Goal: Information Seeking & Learning: Understand process/instructions

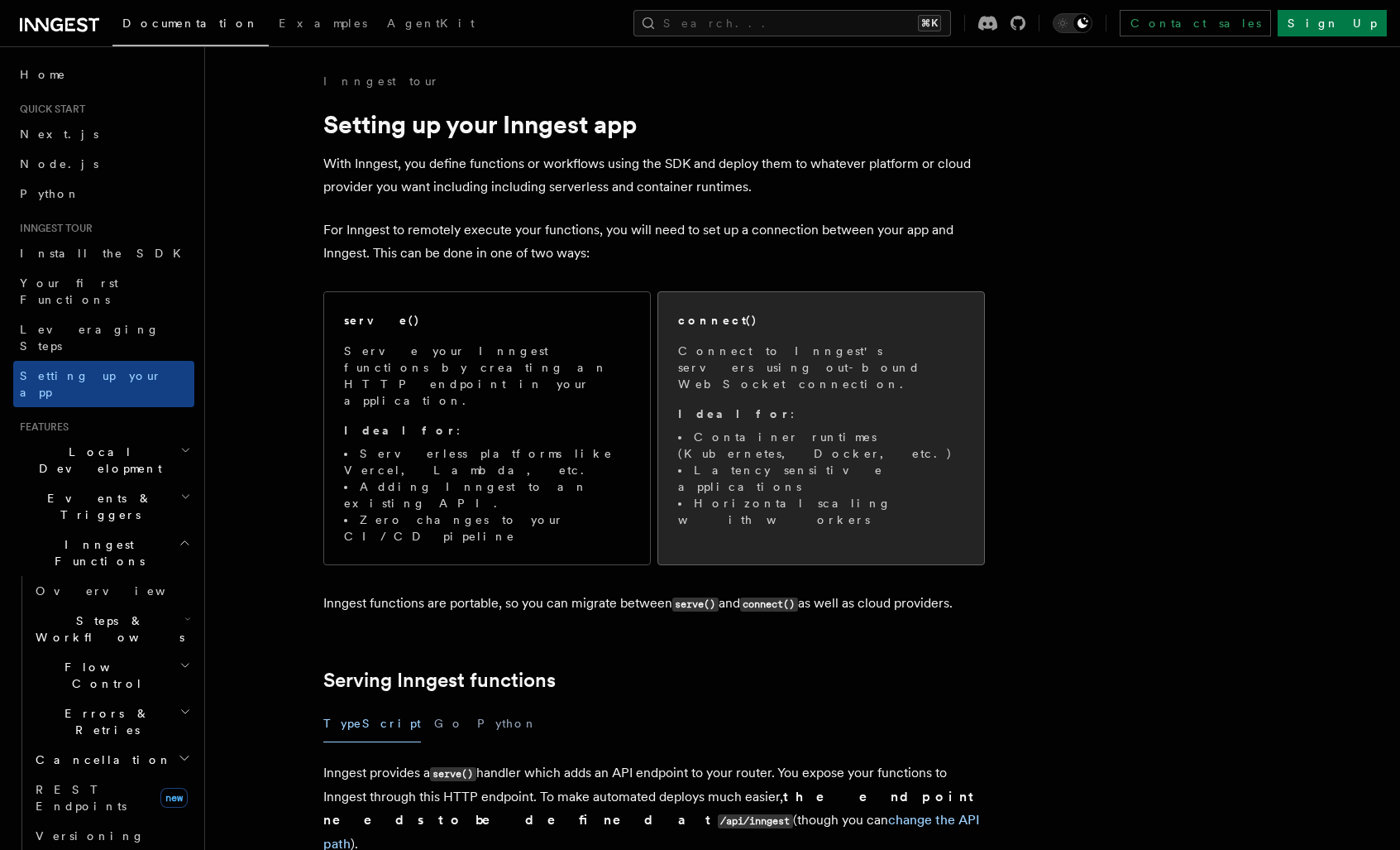
click at [815, 407] on span "Connect to Inngest's servers using out-bound WebSocket connection. Ideal for : …" at bounding box center [821, 435] width 286 height 185
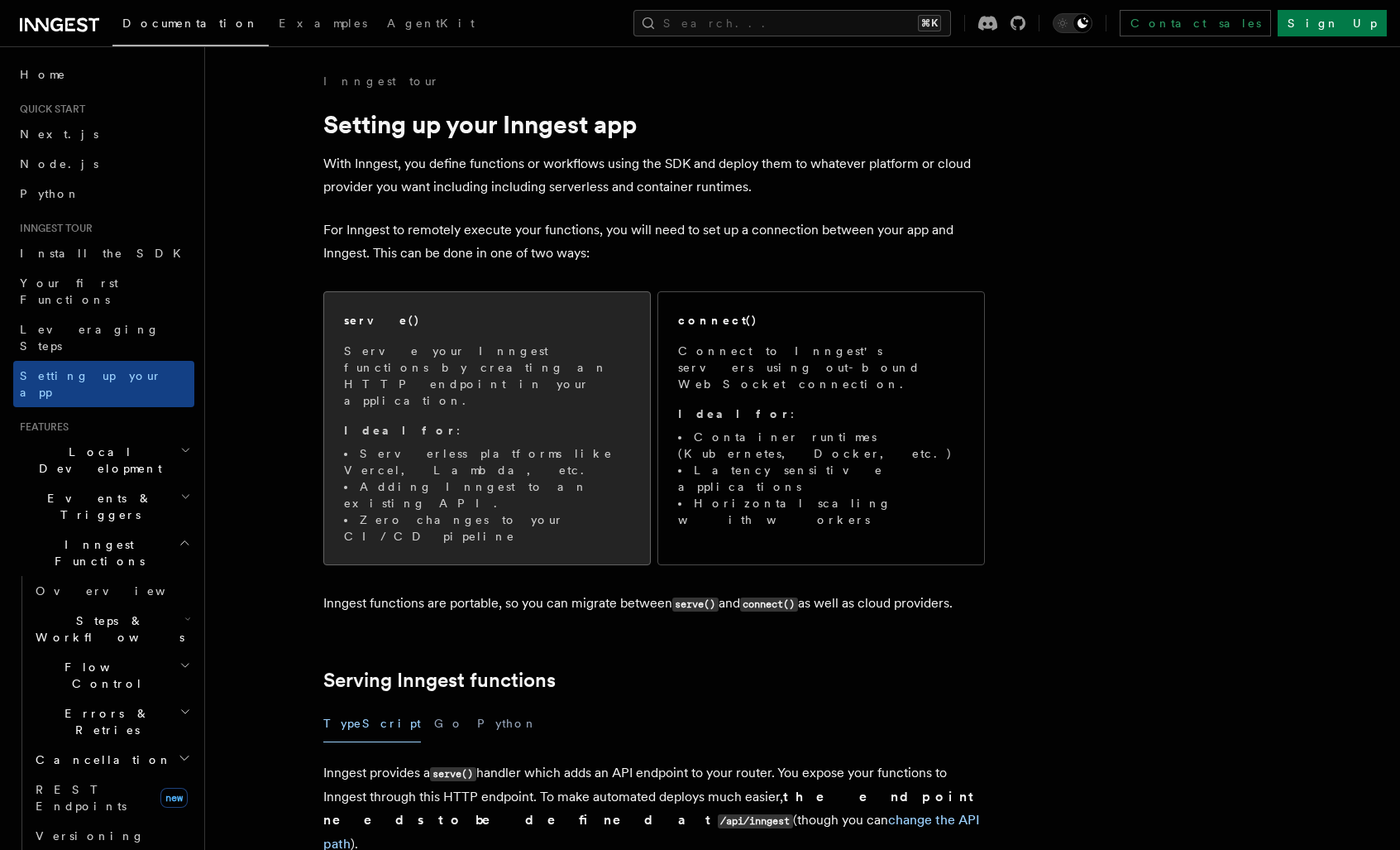
click at [436, 370] on p "Serve your Inngest functions by creating an HTTP endpoint in your application." at bounding box center [487, 376] width 286 height 67
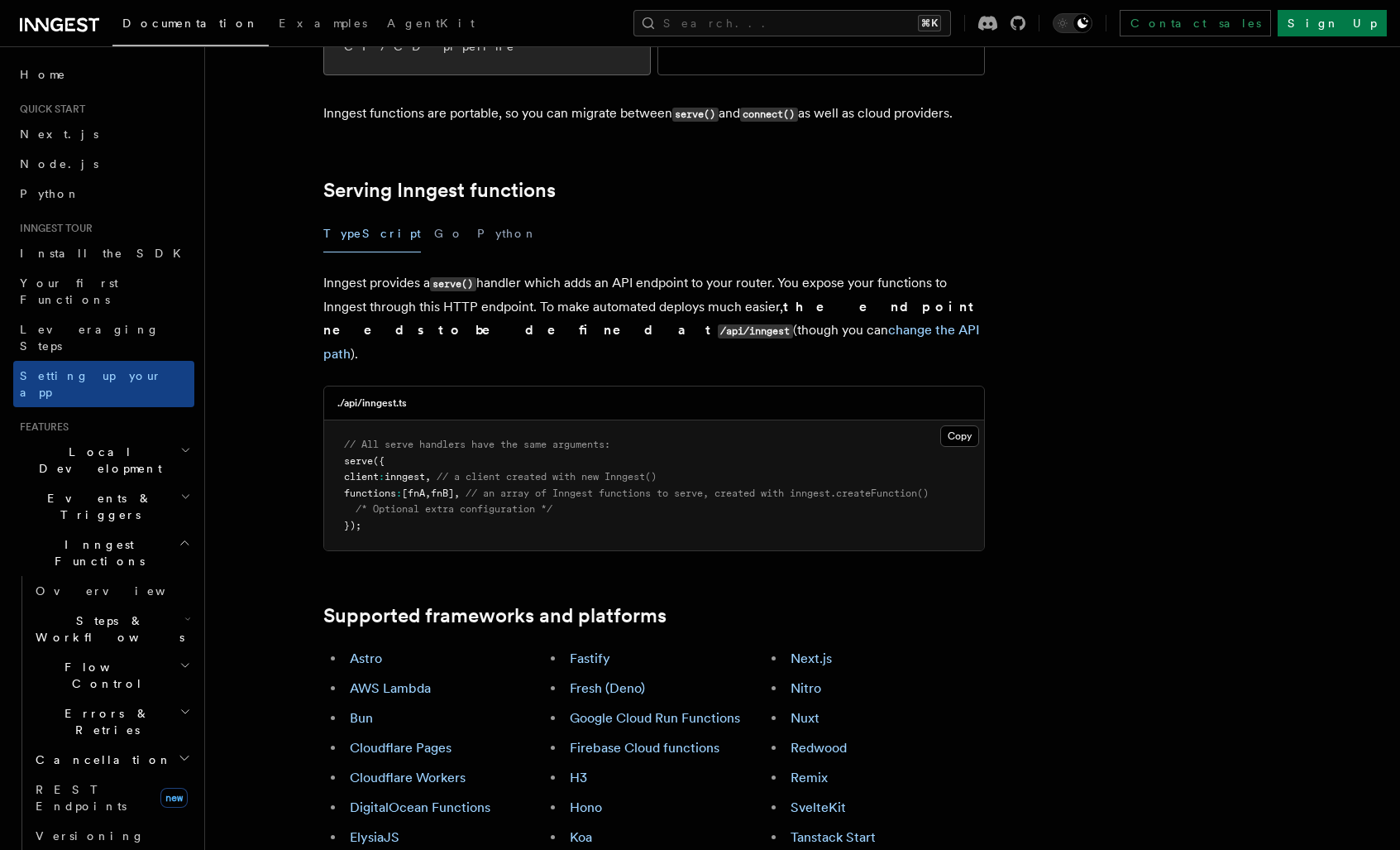
scroll to position [507, 0]
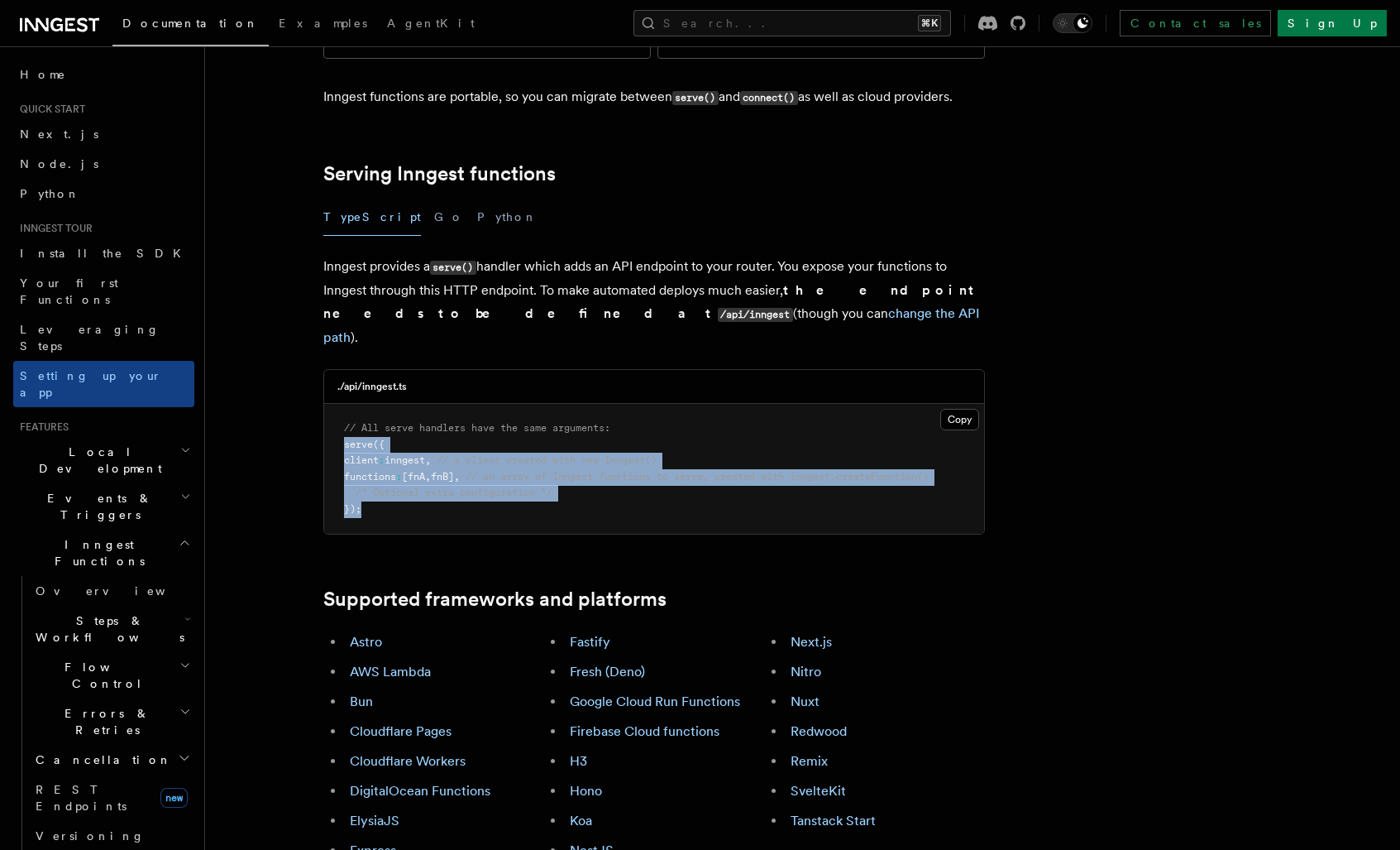
drag, startPoint x: 344, startPoint y: 340, endPoint x: 433, endPoint y: 410, distance: 113.2
click at [433, 410] on pre "// All serve handlers have the same arguments: serve ({ client : inngest , // a…" at bounding box center [654, 469] width 660 height 130
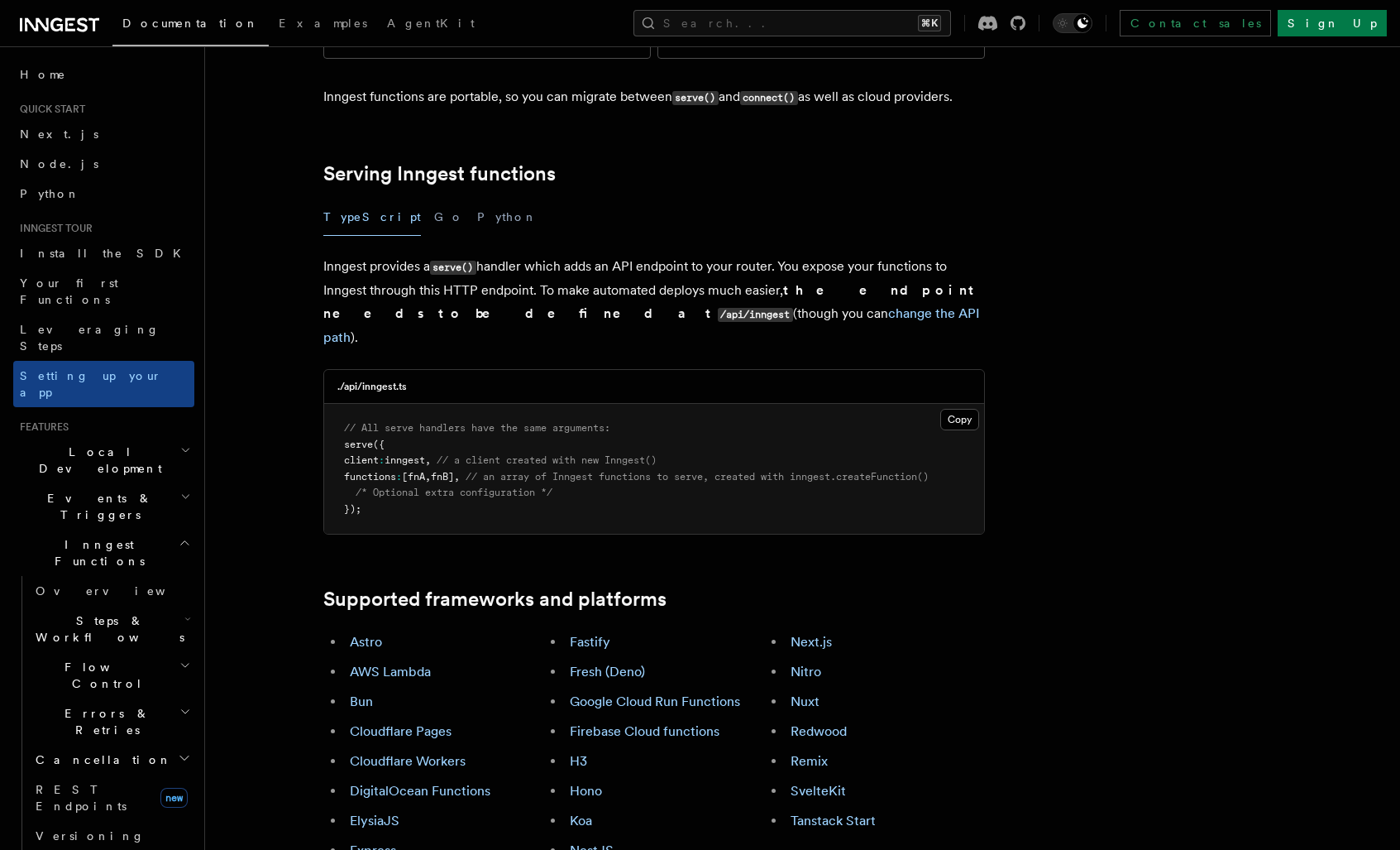
click at [381, 379] on h3 "./api/inngest.ts" at bounding box center [372, 386] width 69 height 13
drag, startPoint x: 441, startPoint y: 283, endPoint x: 309, endPoint y: 263, distance: 133.5
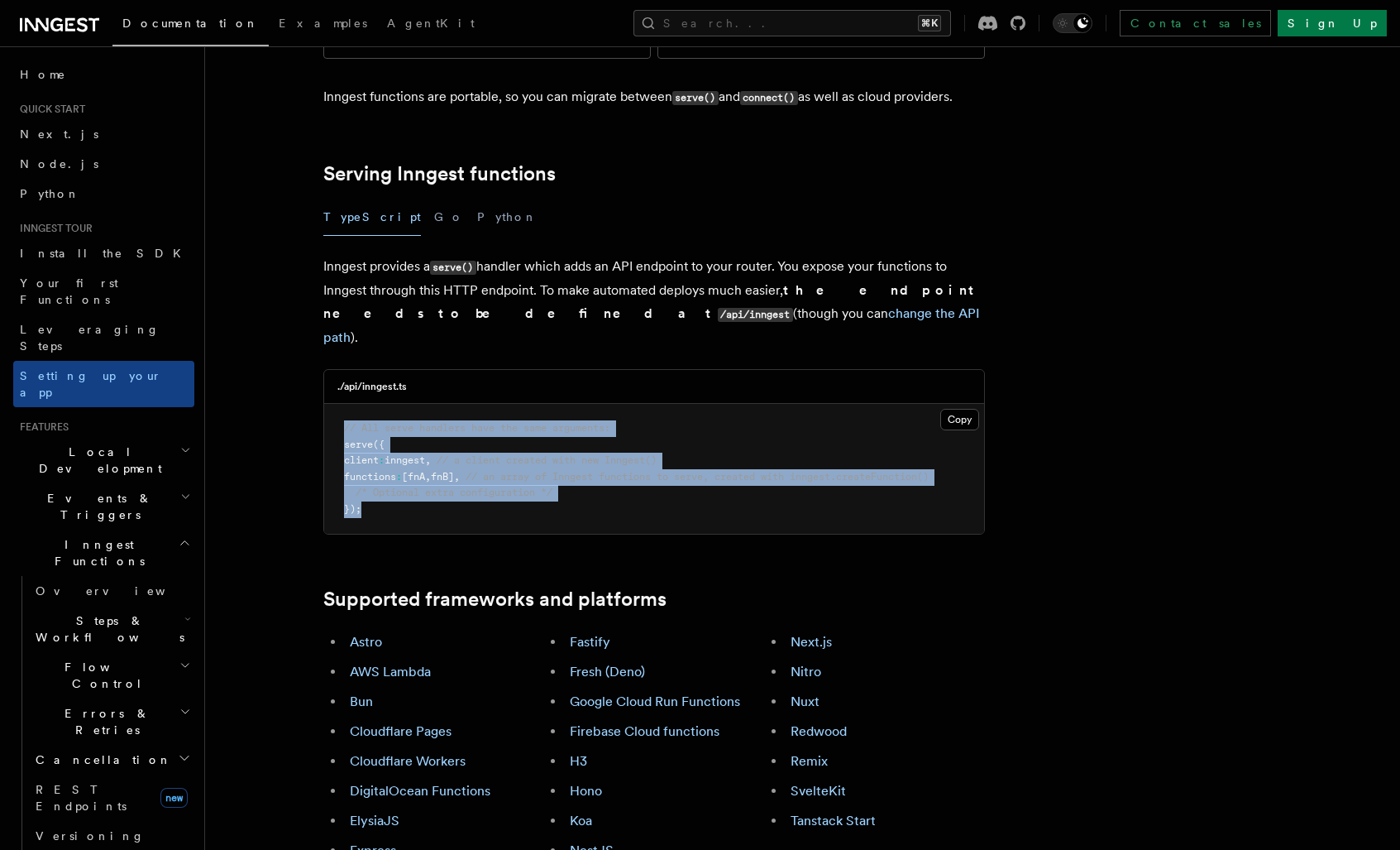
drag, startPoint x: 481, startPoint y: 417, endPoint x: 359, endPoint y: 302, distance: 167.7
click at [359, 404] on pre "// All serve handlers have the same arguments: serve ({ client : inngest , // a…" at bounding box center [654, 469] width 660 height 130
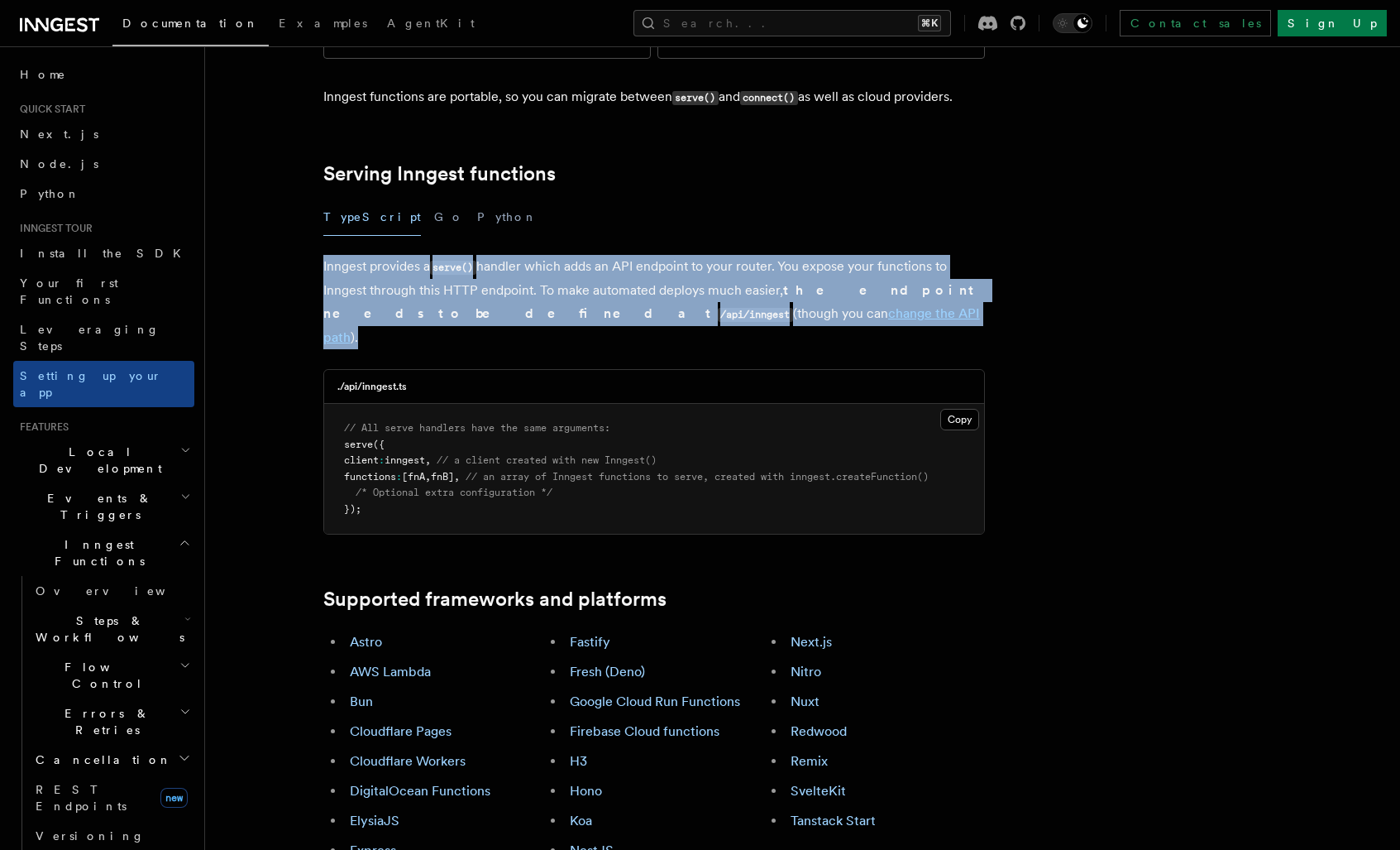
drag, startPoint x: 356, startPoint y: 159, endPoint x: 741, endPoint y: 241, distance: 393.6
click at [741, 255] on p "Inngest provides a serve() handler which adds an API endpoint to your router. Y…" at bounding box center [654, 301] width 662 height 94
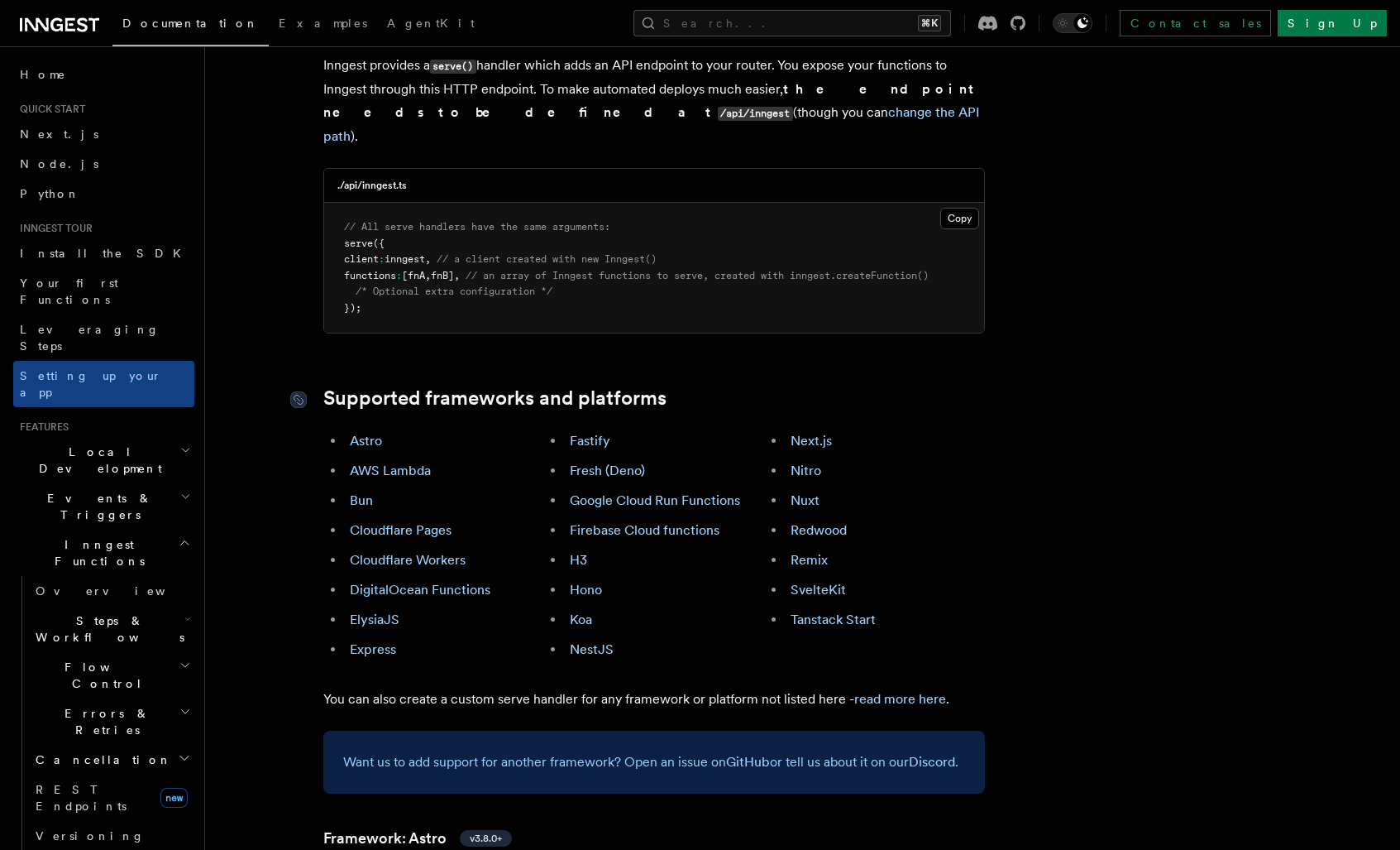
scroll to position [793, 0]
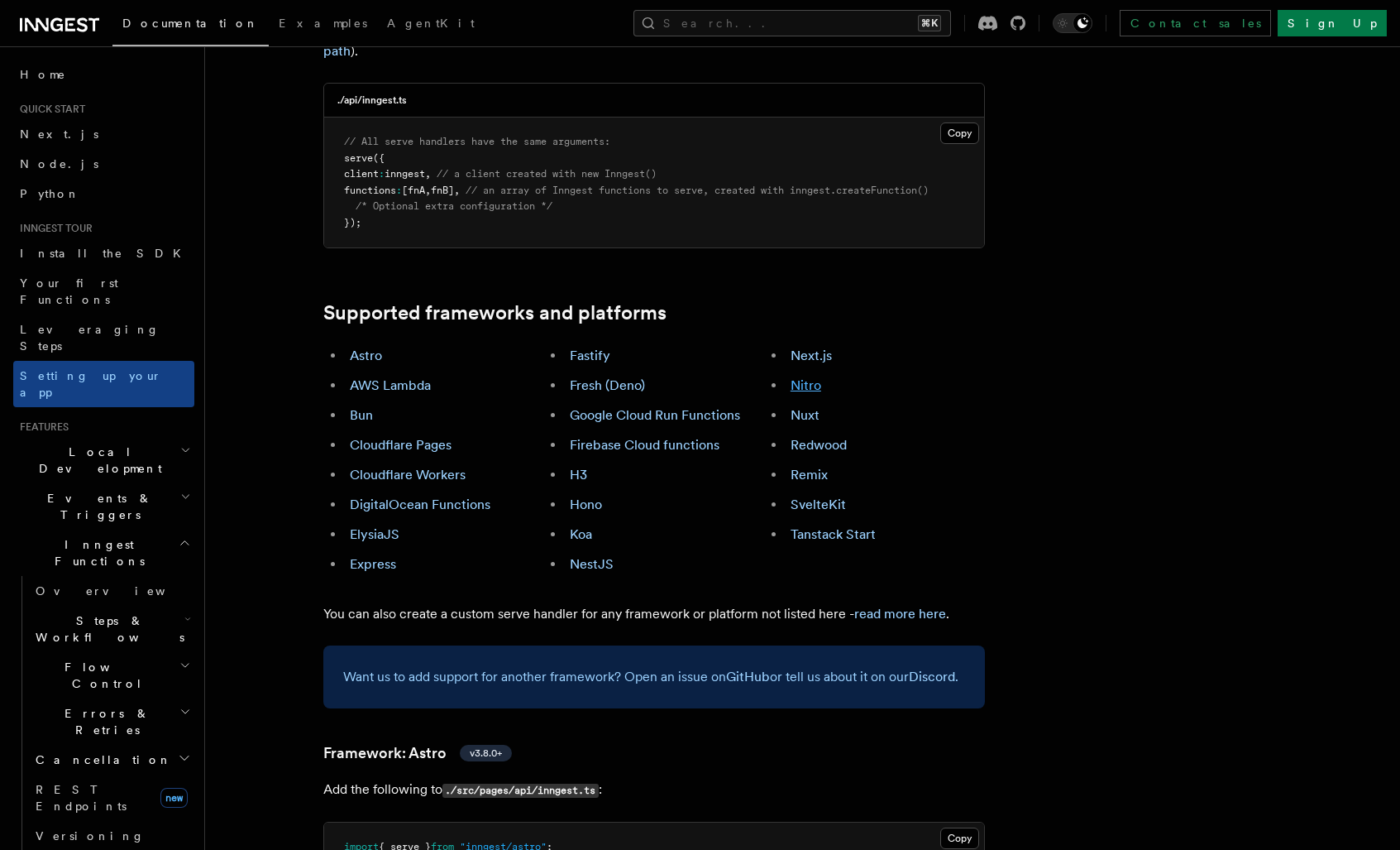
click at [813, 377] on link "Nitro" at bounding box center [806, 385] width 30 height 16
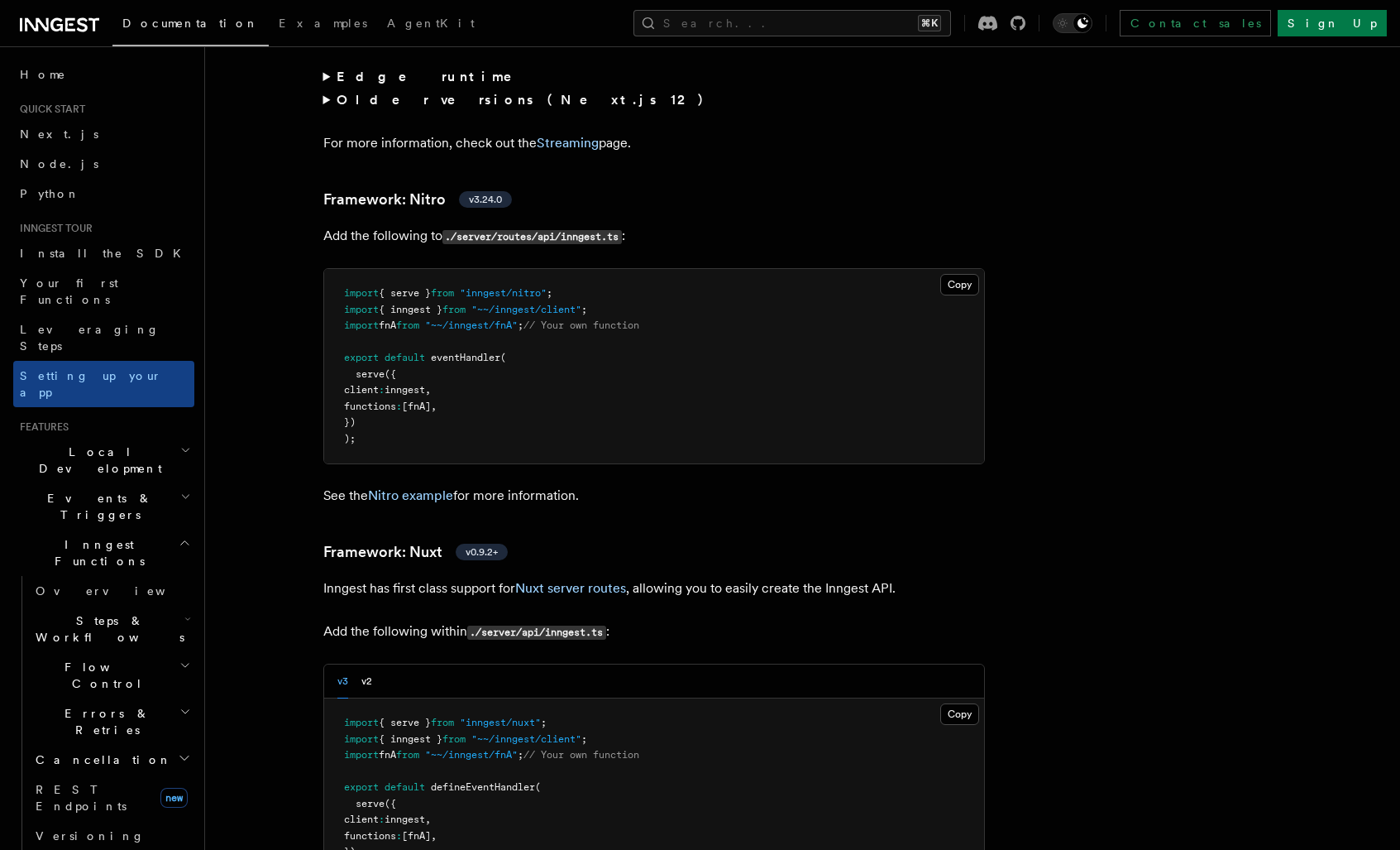
scroll to position [11580, 0]
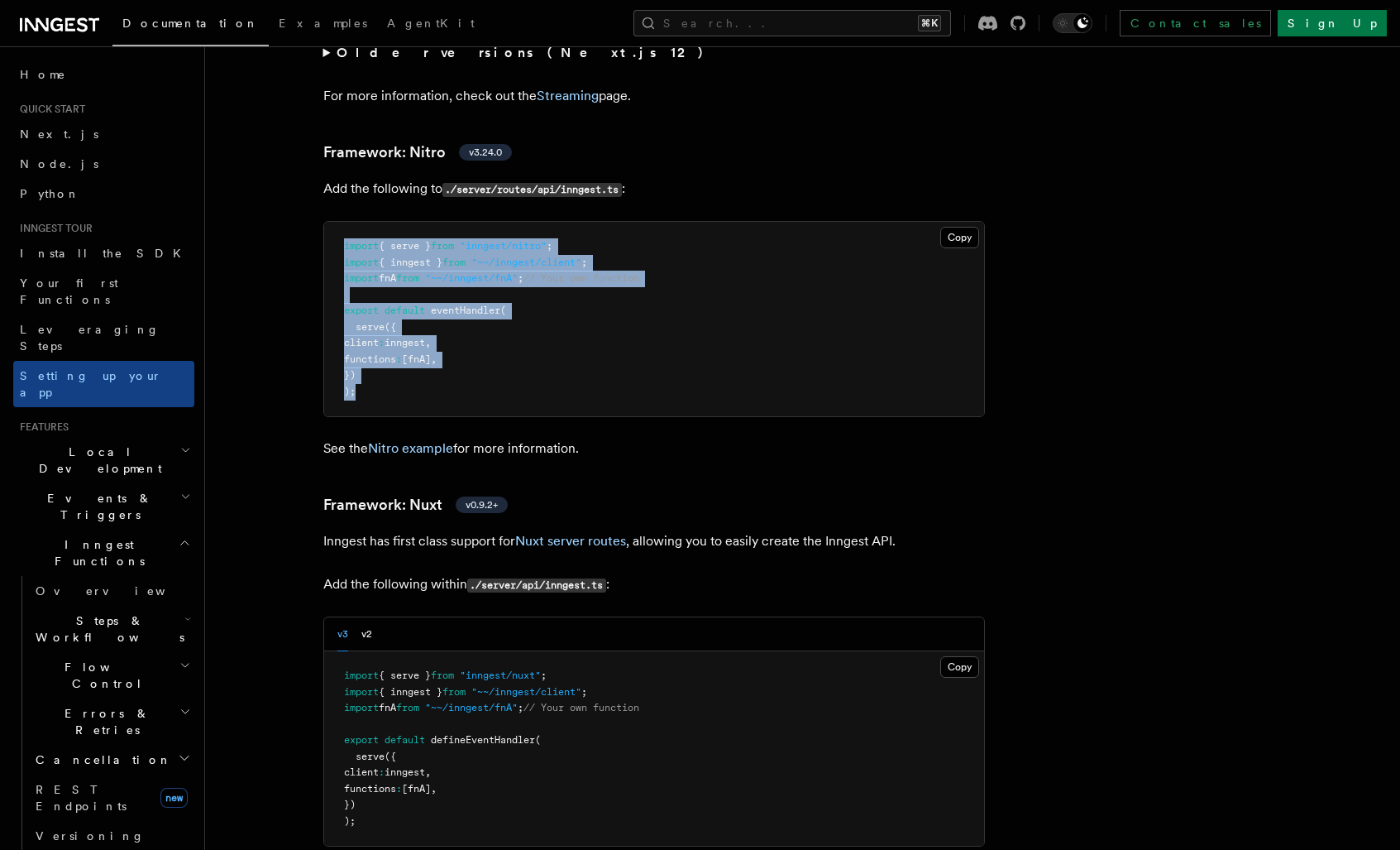
drag, startPoint x: 379, startPoint y: 345, endPoint x: 262, endPoint y: 154, distance: 224.0
click at [424, 271] on pre "import { serve } from "inngest/nitro" ; import { inngest } from "~~/inngest/cli…" at bounding box center [654, 319] width 660 height 194
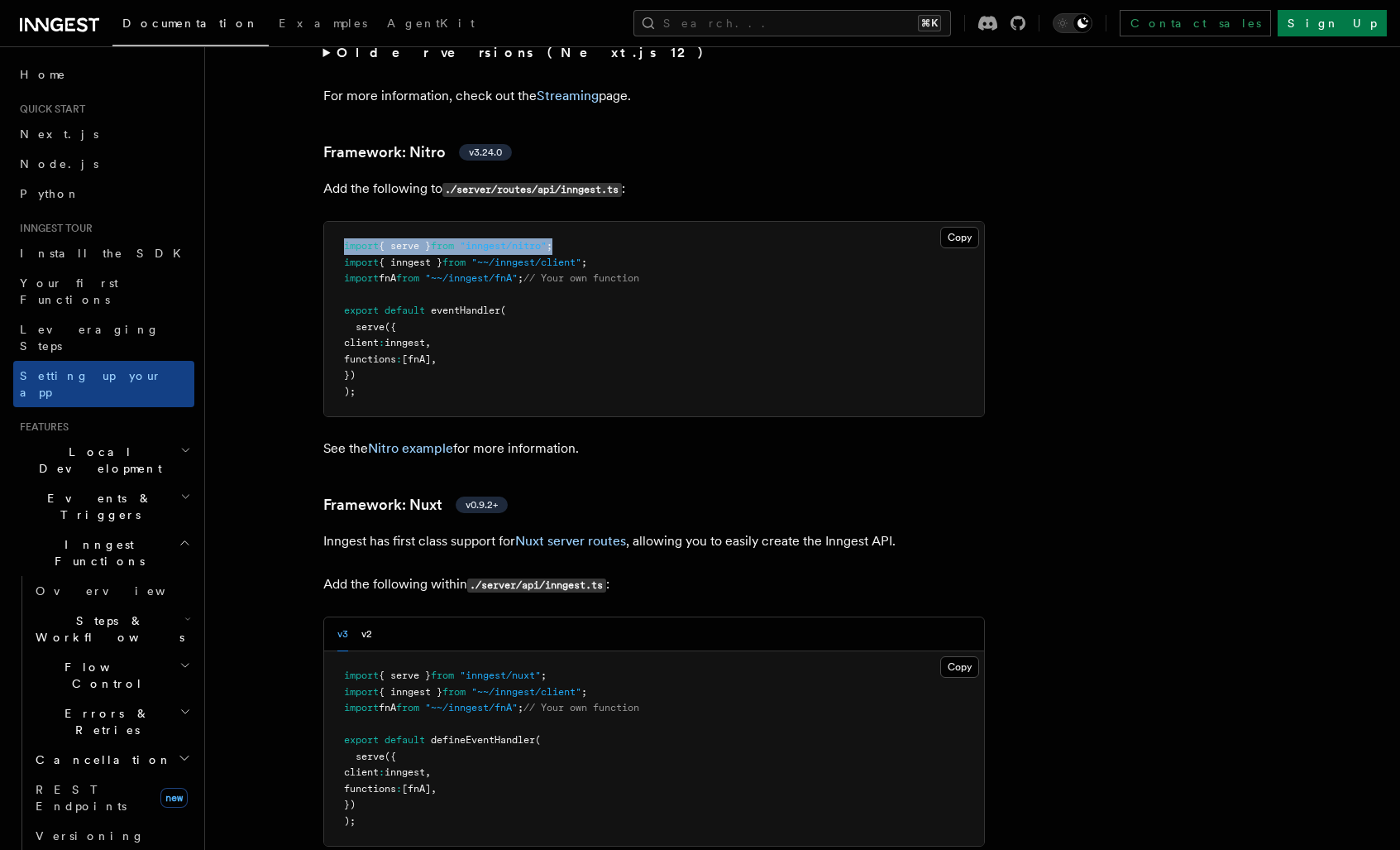
drag, startPoint x: 341, startPoint y: 184, endPoint x: 649, endPoint y: 191, distance: 308.1
click at [649, 222] on pre "import { serve } from "inngest/nitro" ; import { inngest } from "~~/inngest/cli…" at bounding box center [654, 319] width 660 height 194
copy span "import { serve } from "inngest/nitro" ;"
click at [503, 272] on span ""~~/inngest/fnA"" at bounding box center [470, 278] width 92 height 11
drag, startPoint x: 347, startPoint y: 239, endPoint x: 520, endPoint y: 253, distance: 173.6
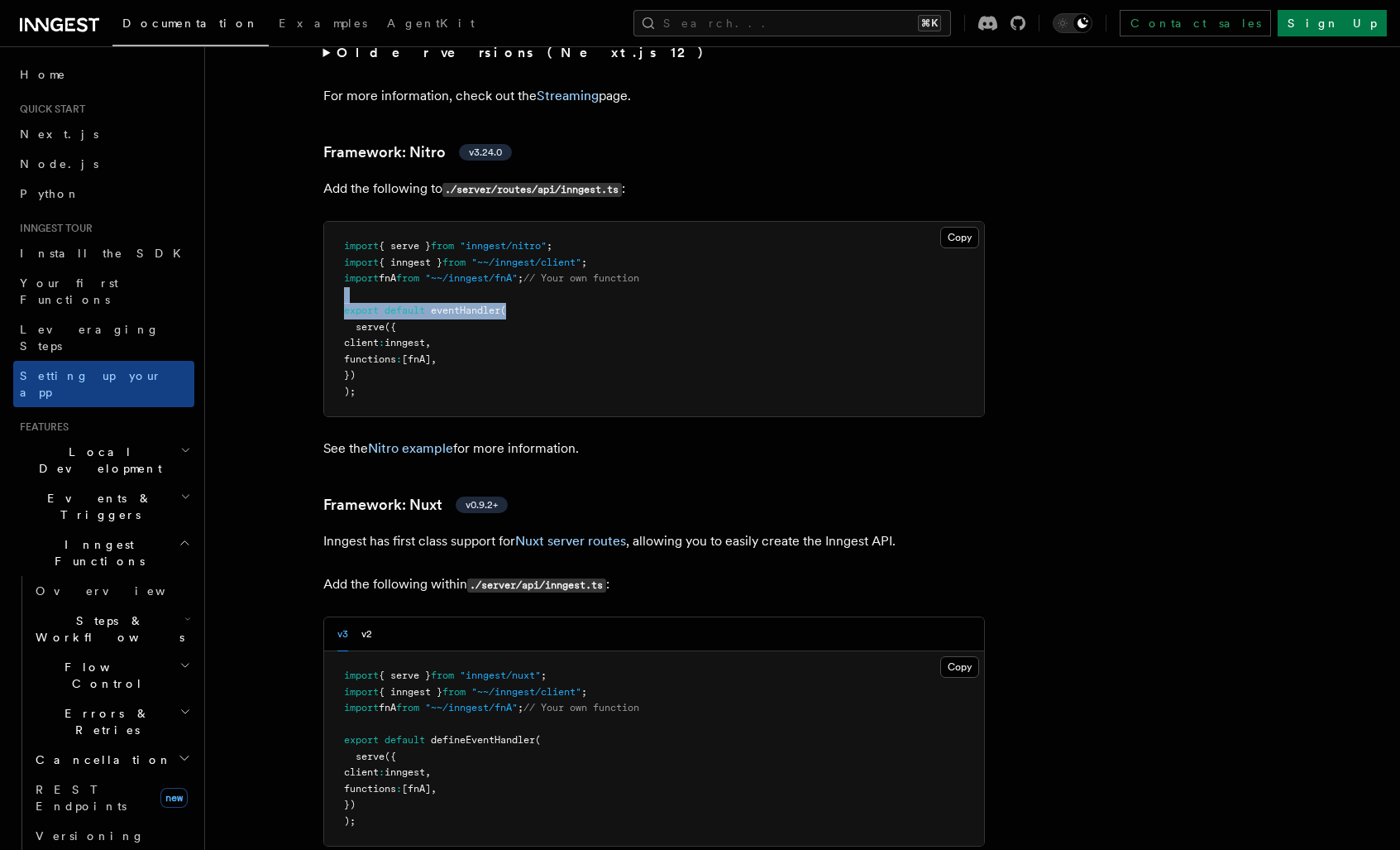
click at [520, 253] on pre "import { serve } from "inngest/nitro" ; import { inngest } from "~~/inngest/cli…" at bounding box center [654, 319] width 660 height 194
copy code "export default eventHandler ("
click at [483, 734] on span "defineEventHandler" at bounding box center [483, 740] width 105 height 11
click at [512, 245] on pre "import { serve } from "inngest/nitro" ; import { inngest } from "~~/inngest/cli…" at bounding box center [654, 319] width 660 height 194
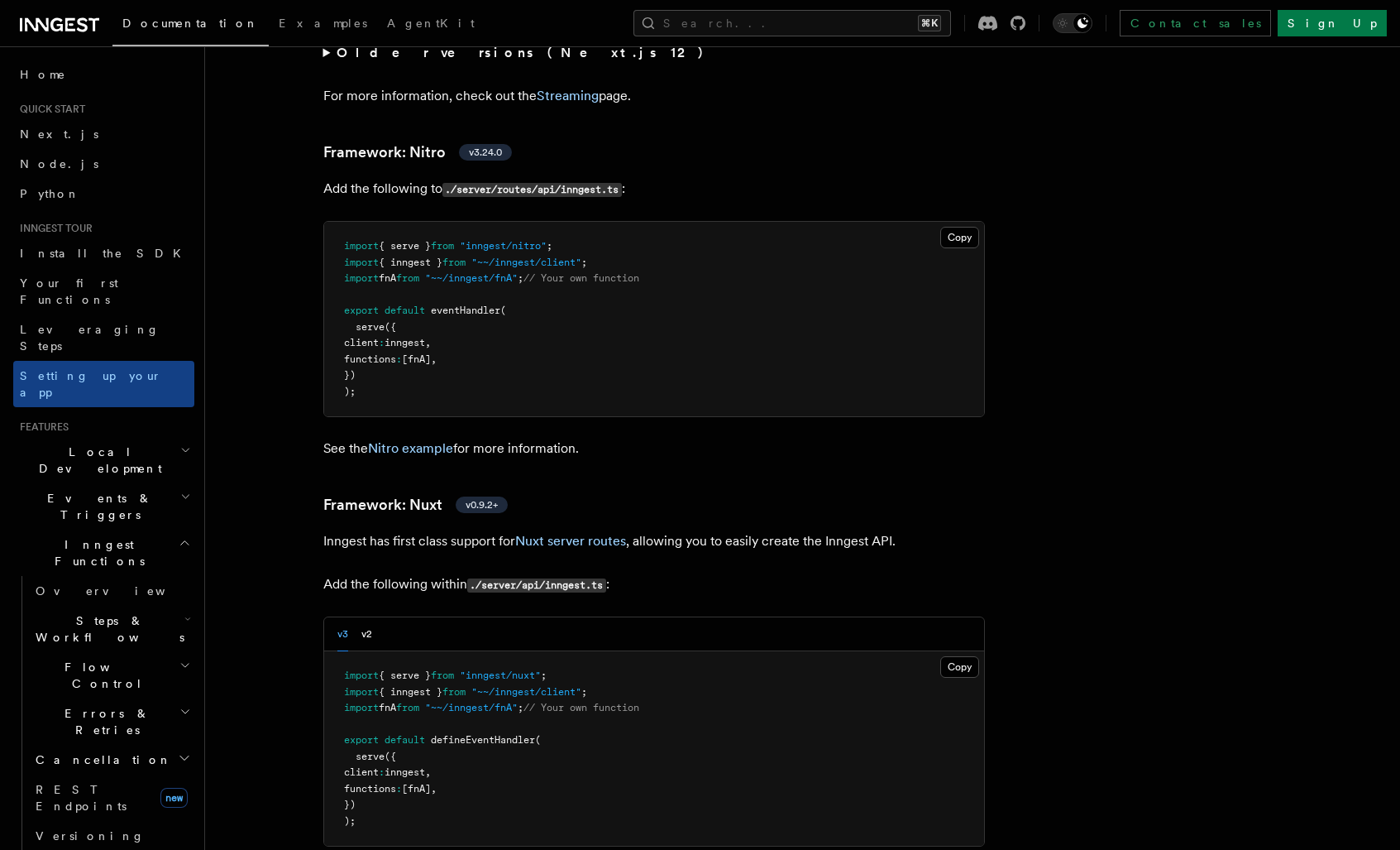
click at [469, 304] on span "eventHandler" at bounding box center [465, 310] width 69 height 11
click at [431, 310] on pre "import { serve } from "inngest/nitro" ; import { inngest } from "~~/inngest/cli…" at bounding box center [654, 319] width 660 height 194
drag, startPoint x: 418, startPoint y: 330, endPoint x: 356, endPoint y: 231, distance: 116.8
click at [356, 231] on pre "import { serve } from "inngest/nitro" ; import { inngest } from "~~/inngest/cli…" at bounding box center [654, 319] width 660 height 194
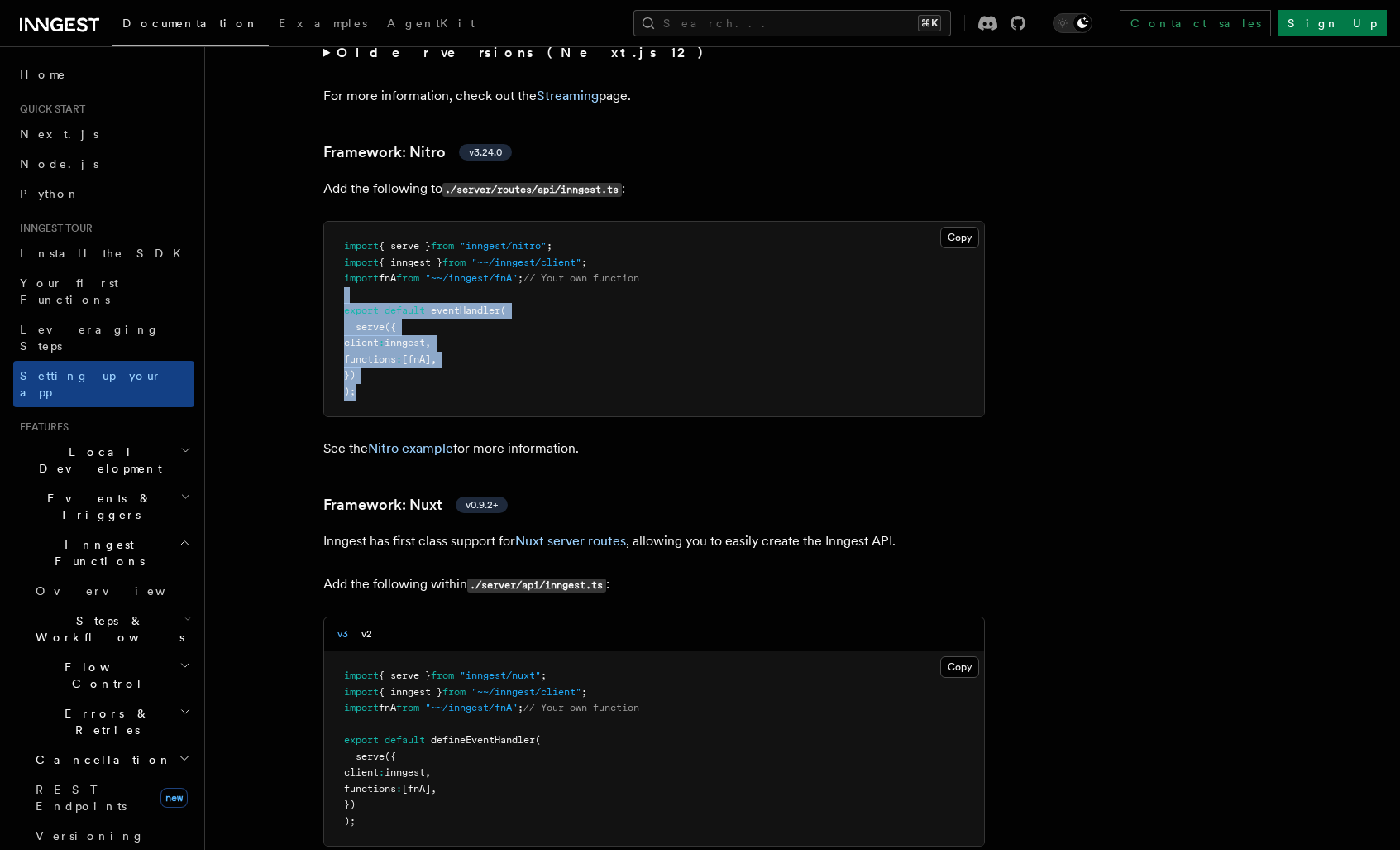
click at [409, 330] on pre "import { serve } from "inngest/nitro" ; import { inngest } from "~~/inngest/cli…" at bounding box center [654, 319] width 660 height 194
click at [424, 440] on link "Nitro example" at bounding box center [411, 448] width 86 height 16
